Goal: Find specific page/section: Find specific page/section

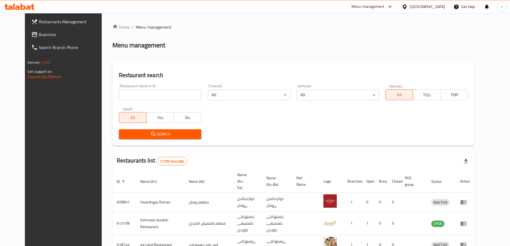
click at [39, 32] on span "Branches" at bounding box center [72, 34] width 67 height 6
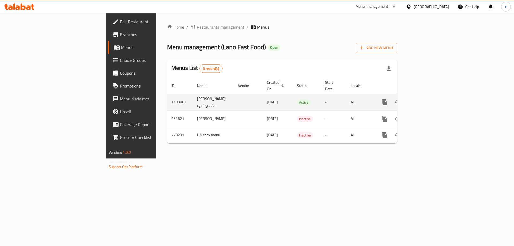
click at [426, 99] on icon "enhanced table" at bounding box center [423, 102] width 6 height 6
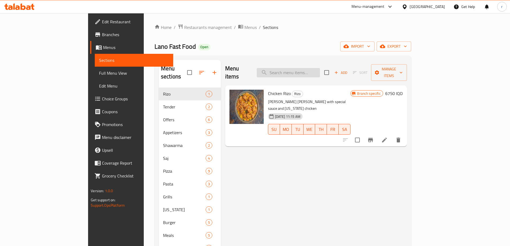
click at [299, 70] on input "search" at bounding box center [288, 72] width 63 height 9
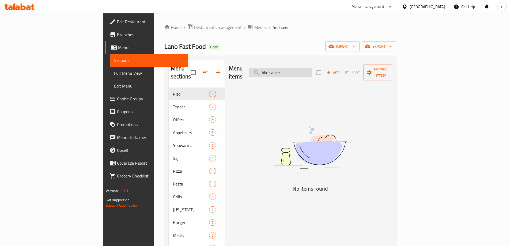
click at [305, 68] on input "bbq sauce" at bounding box center [280, 72] width 63 height 9
click at [312, 71] on input "BBQ sauce" at bounding box center [280, 72] width 63 height 9
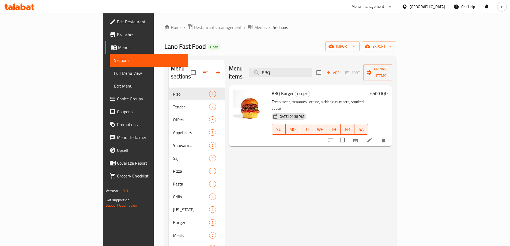
type input "BBQ"
